Goal: Transaction & Acquisition: Purchase product/service

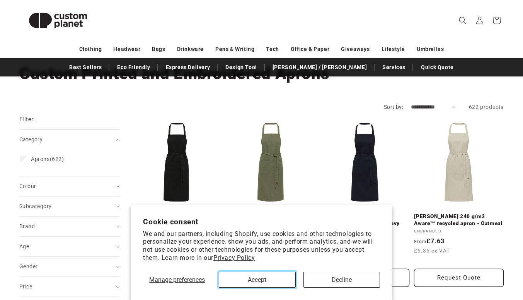
click at [272, 284] on button "Accept" at bounding box center [257, 280] width 76 height 16
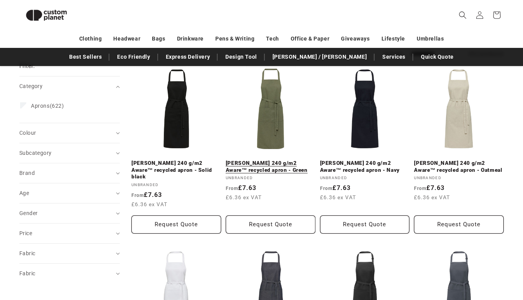
scroll to position [93, 0]
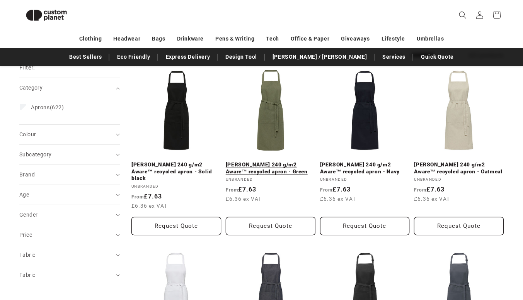
click at [272, 164] on link "[PERSON_NAME] 240 g/m2 Aware™ recycled apron - Green" at bounding box center [271, 168] width 90 height 14
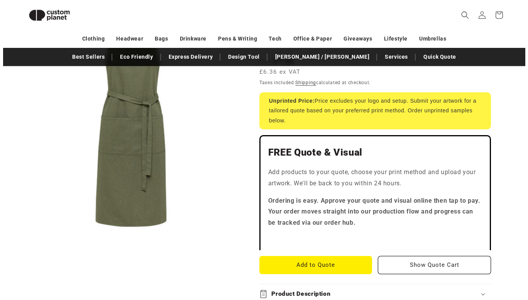
scroll to position [158, 0]
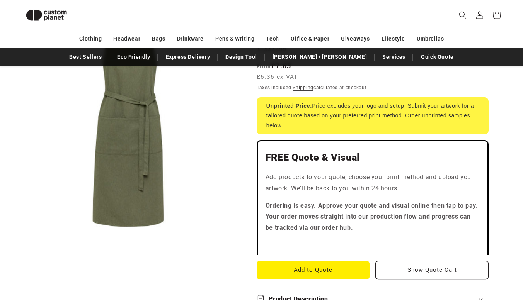
click at [19, 229] on button "Open media 1 in modal" at bounding box center [19, 229] width 0 height 0
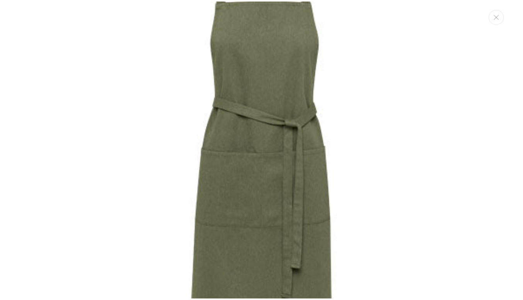
scroll to position [0, 0]
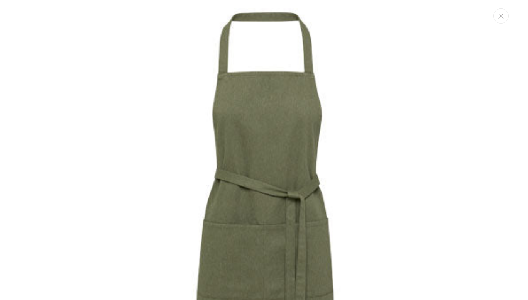
click at [122, 176] on img "Media gallery" at bounding box center [263, 229] width 443 height 443
